Goal: Task Accomplishment & Management: Use online tool/utility

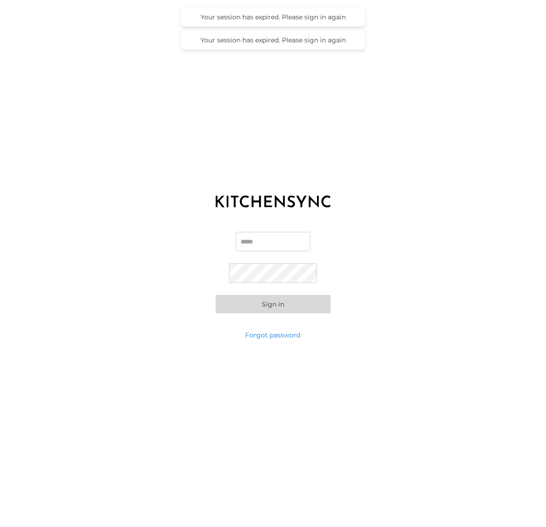
click at [239, 246] on input "Email" at bounding box center [273, 241] width 74 height 19
type input "**********"
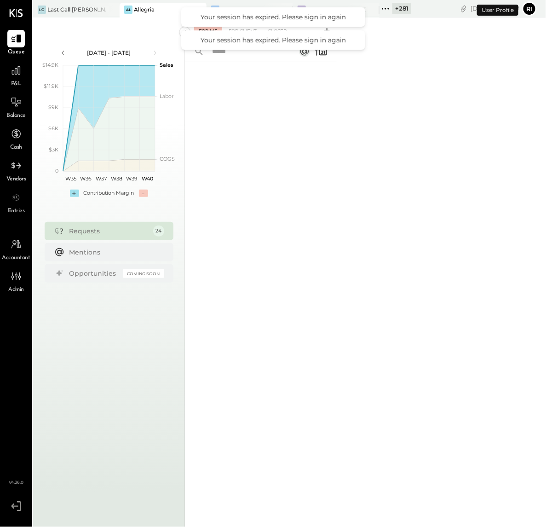
click at [401, 4] on div "+ 281" at bounding box center [401, 8] width 19 height 11
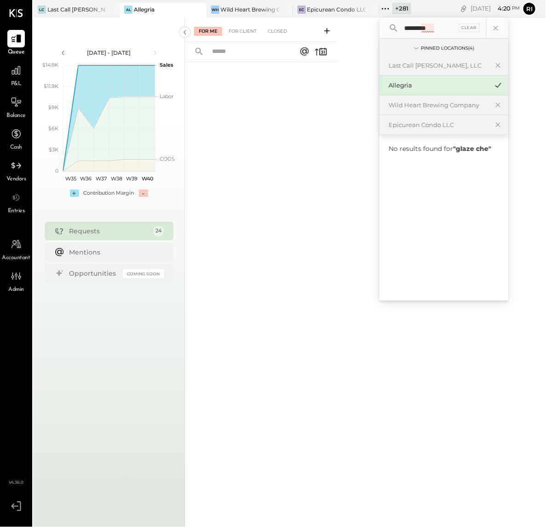
type input "*********"
